Goal: Task Accomplishment & Management: Manage account settings

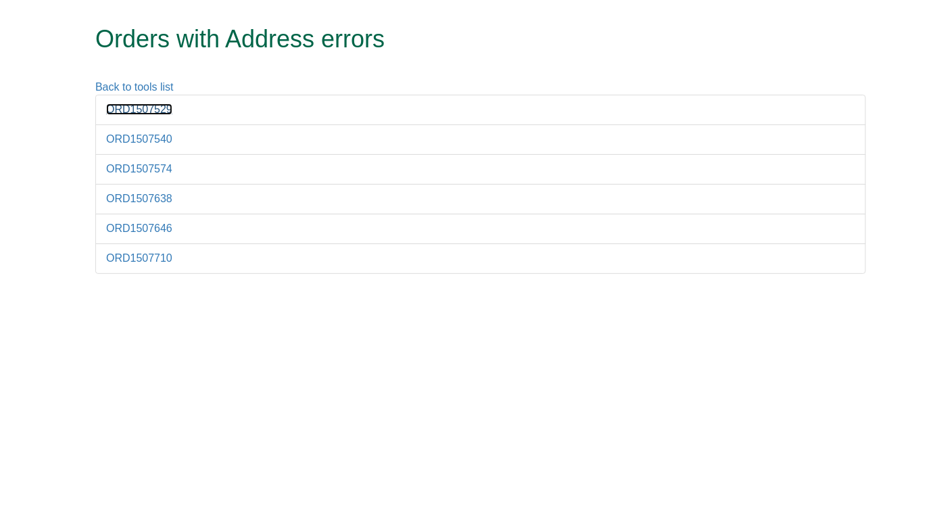
click at [129, 108] on link "ORD1507529" at bounding box center [139, 108] width 66 height 11
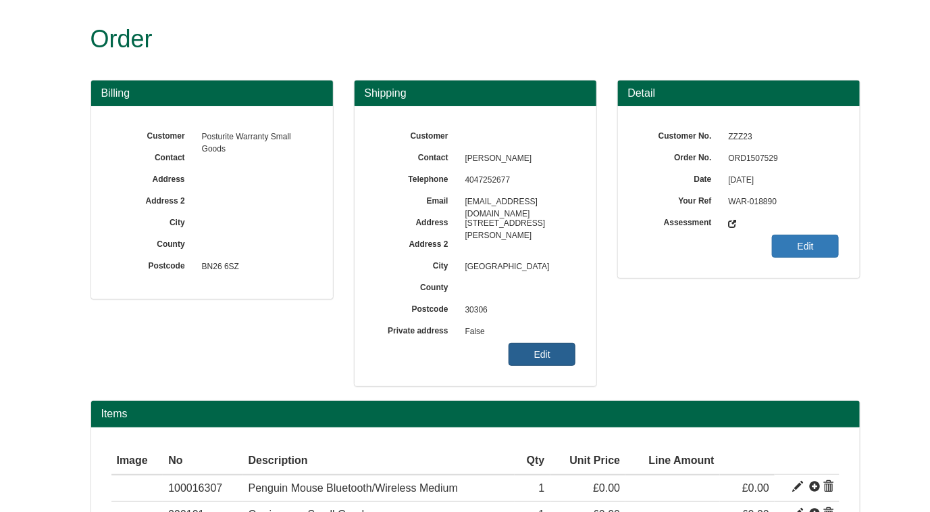
click at [533, 355] on link "Edit" at bounding box center [542, 354] width 67 height 23
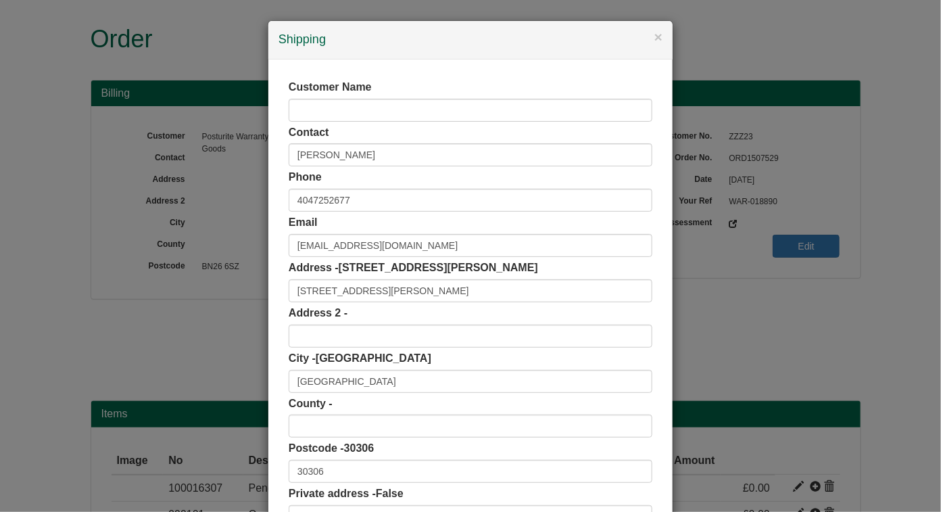
scroll to position [100, 0]
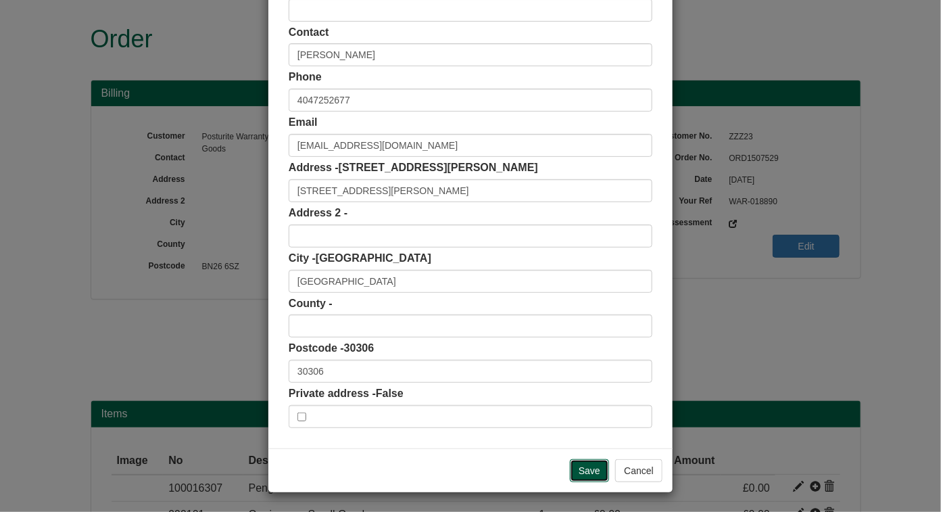
click at [585, 460] on input "Save" at bounding box center [589, 470] width 39 height 23
